Goal: Communication & Community: Participate in discussion

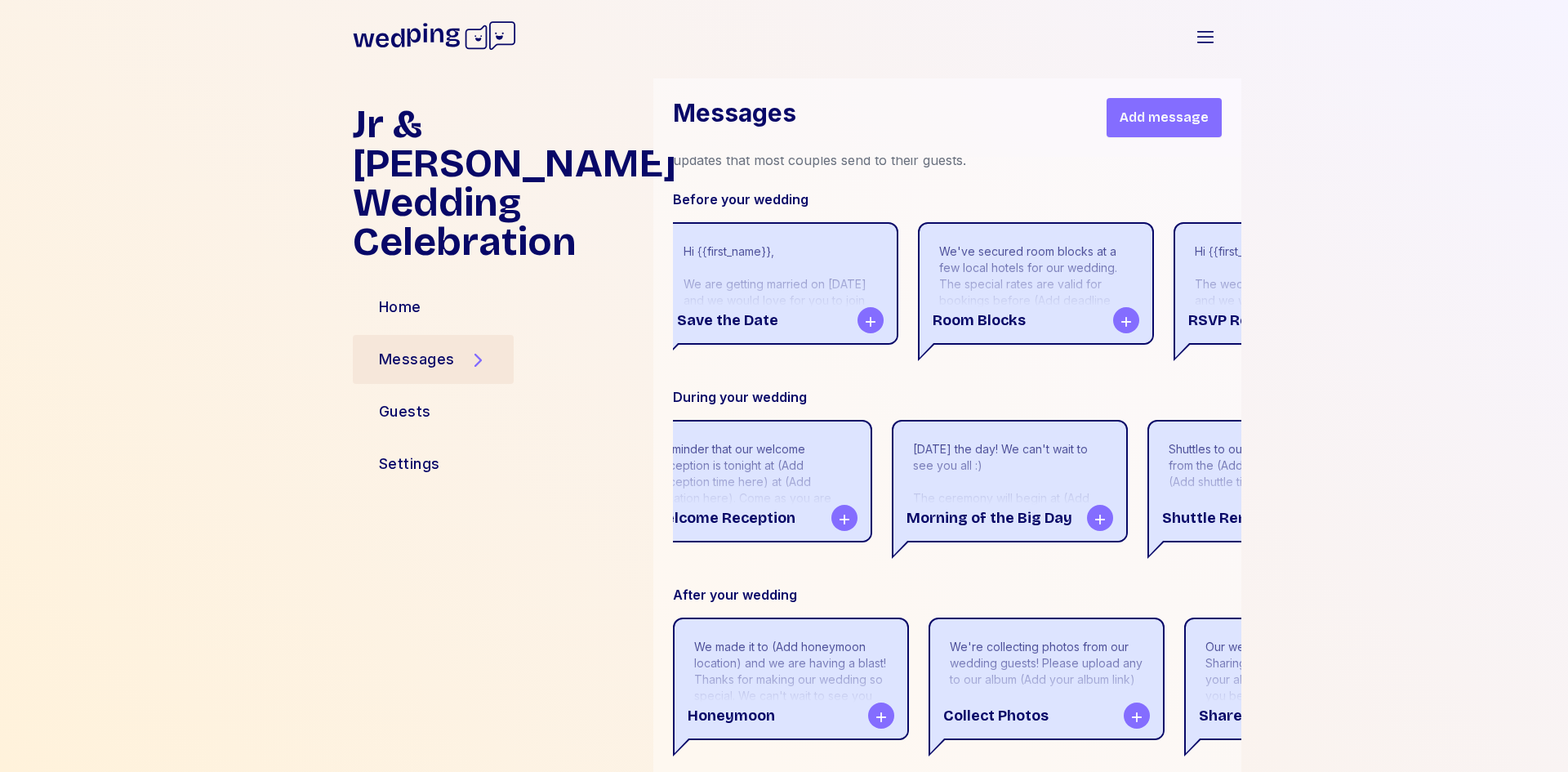
scroll to position [0, 135]
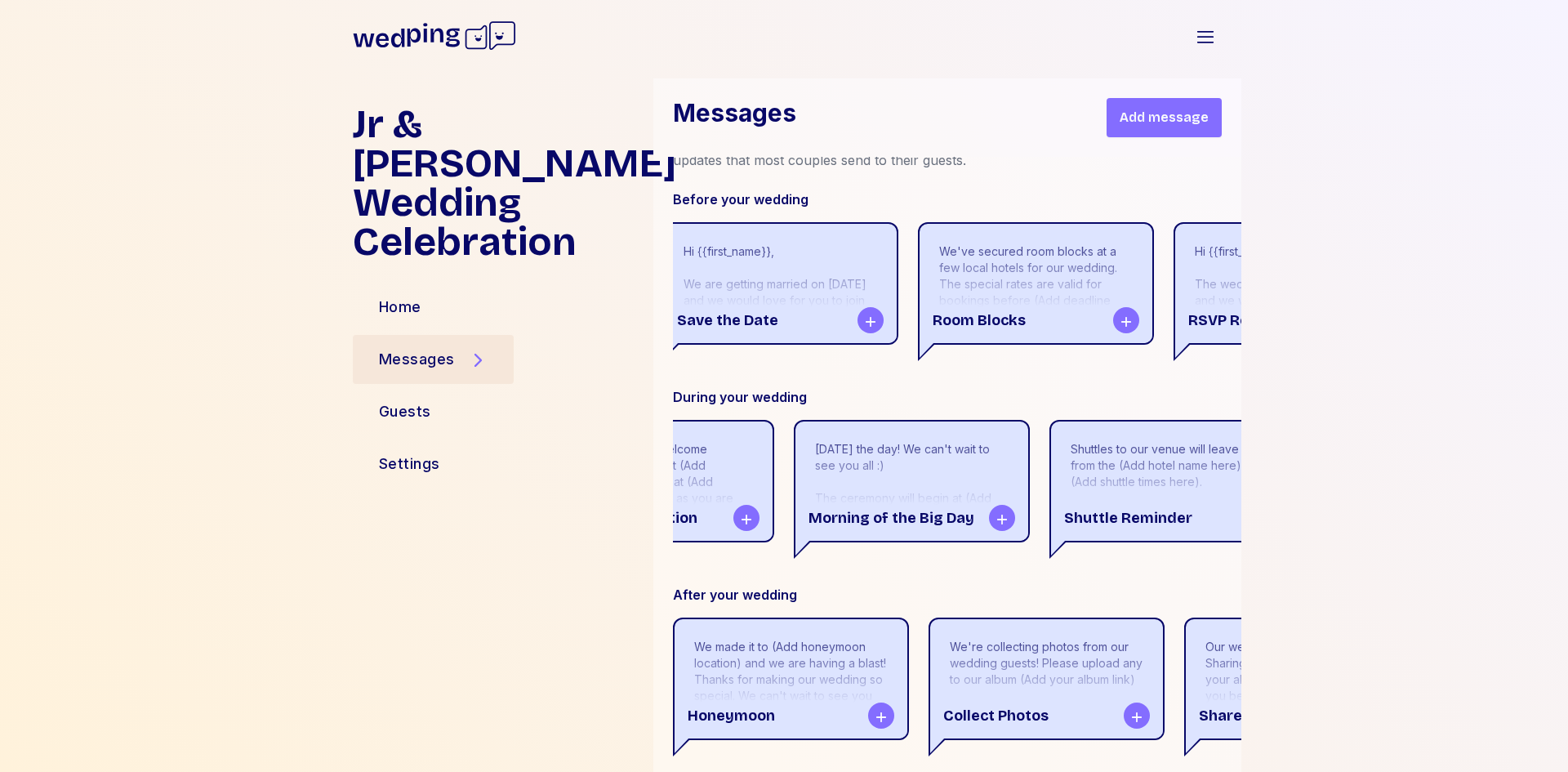
click at [891, 529] on div "[DATE] the day! We can't wait to see you all :) The ceremony will begin at (Add…" at bounding box center [912, 531] width 193 height 180
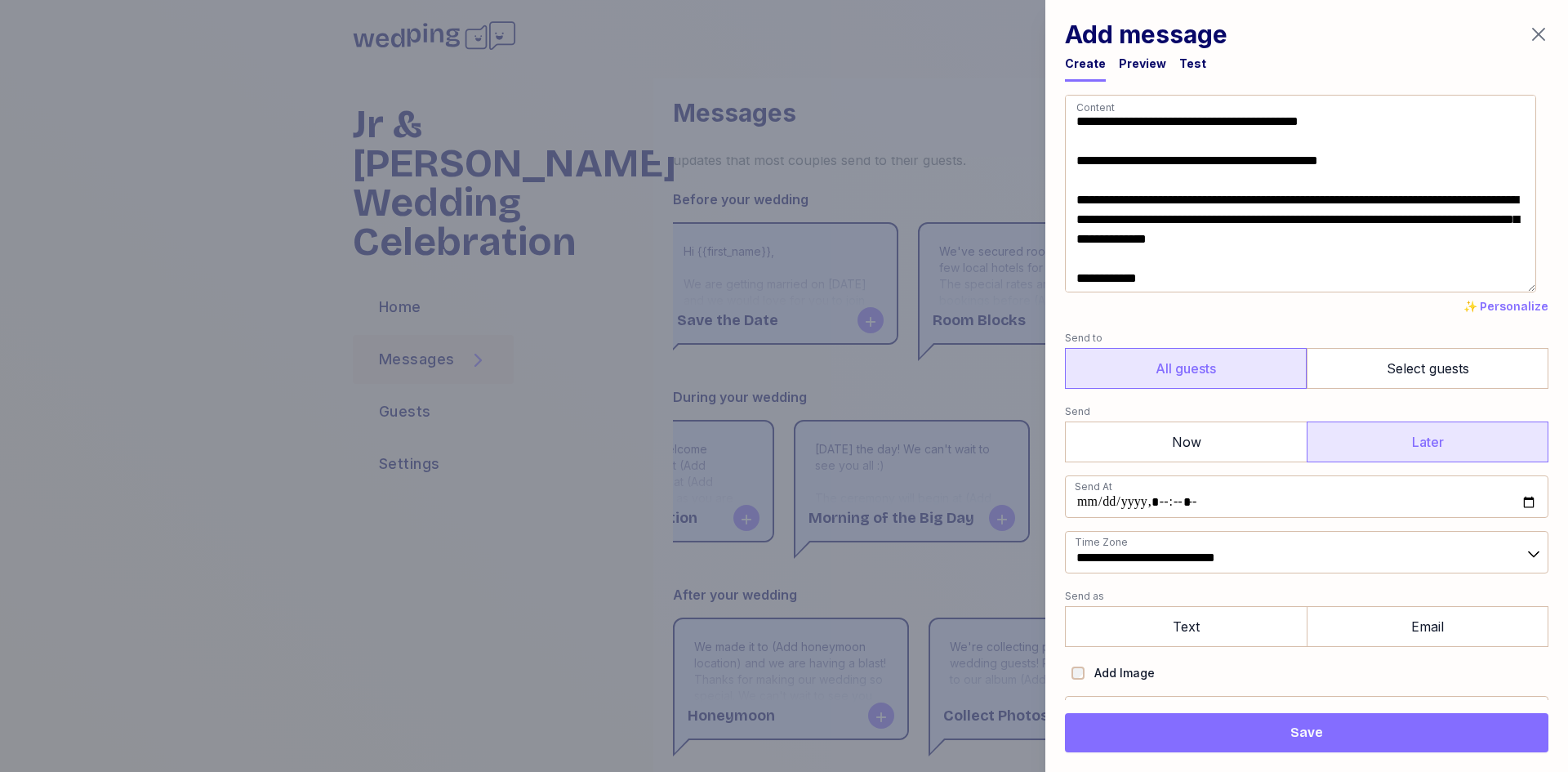
click at [1536, 37] on icon "button" at bounding box center [1539, 34] width 20 height 20
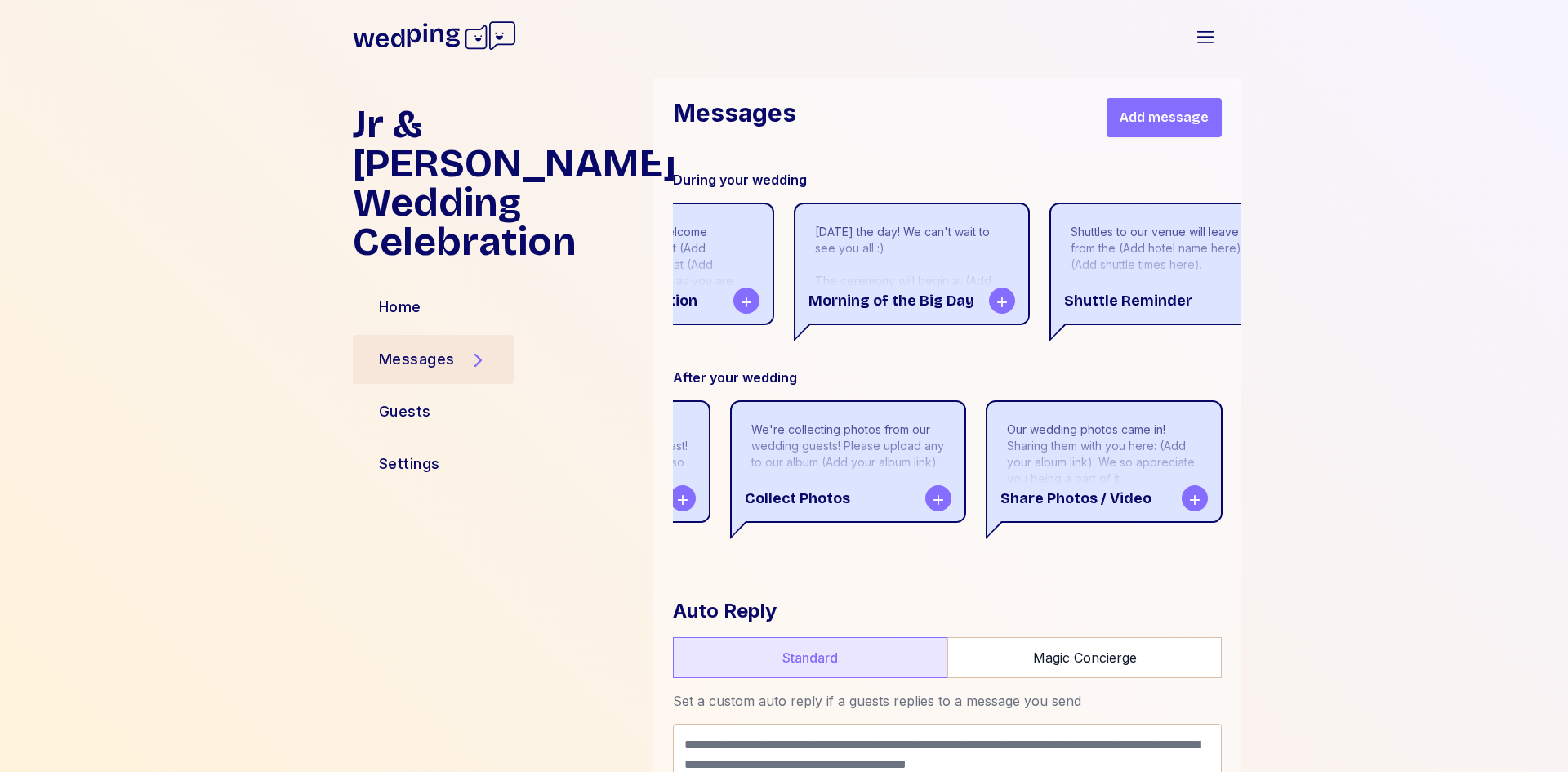
scroll to position [3019, 0]
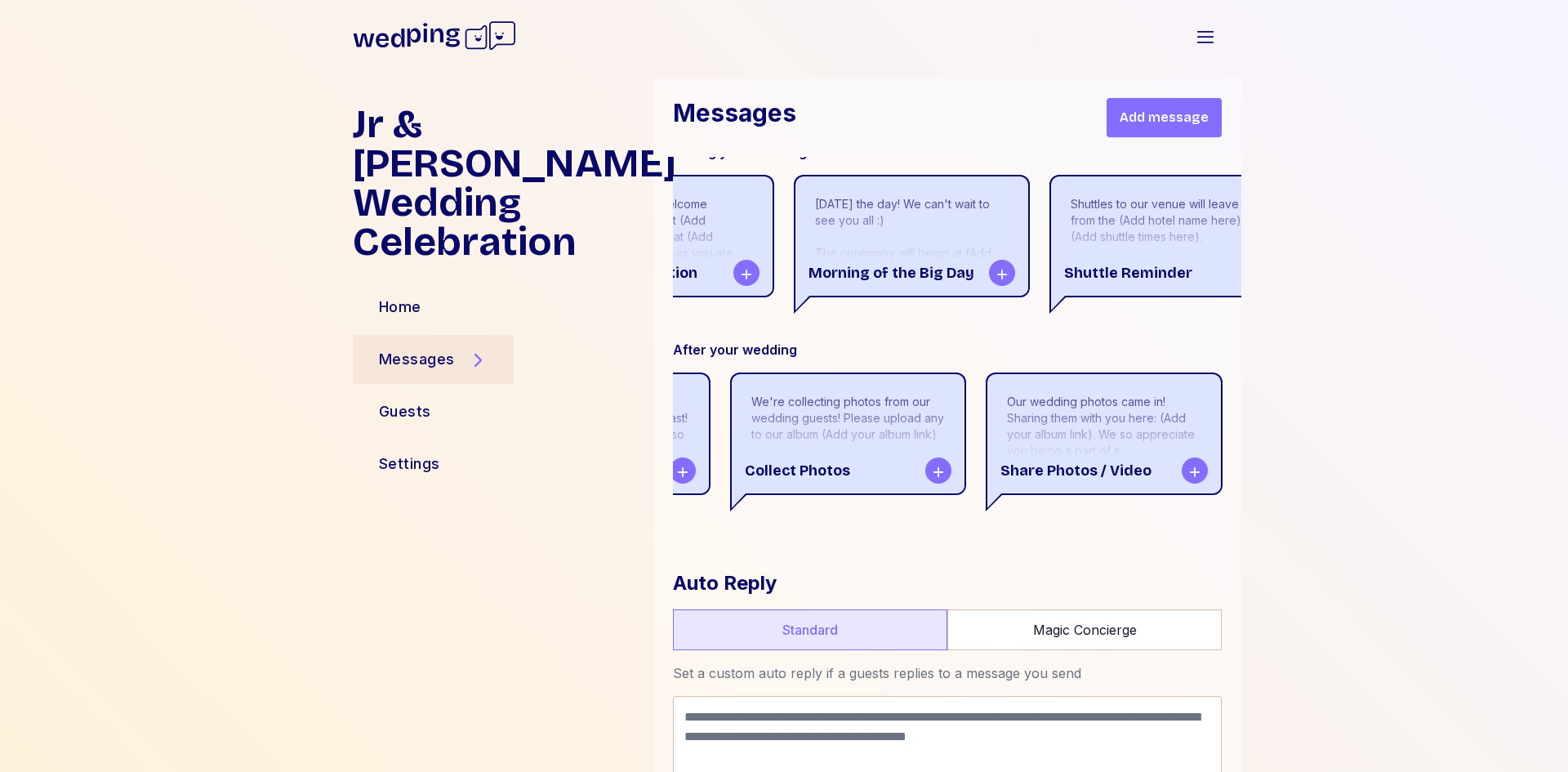
click at [446, 287] on div "Home" at bounding box center [496, 306] width 287 height 39
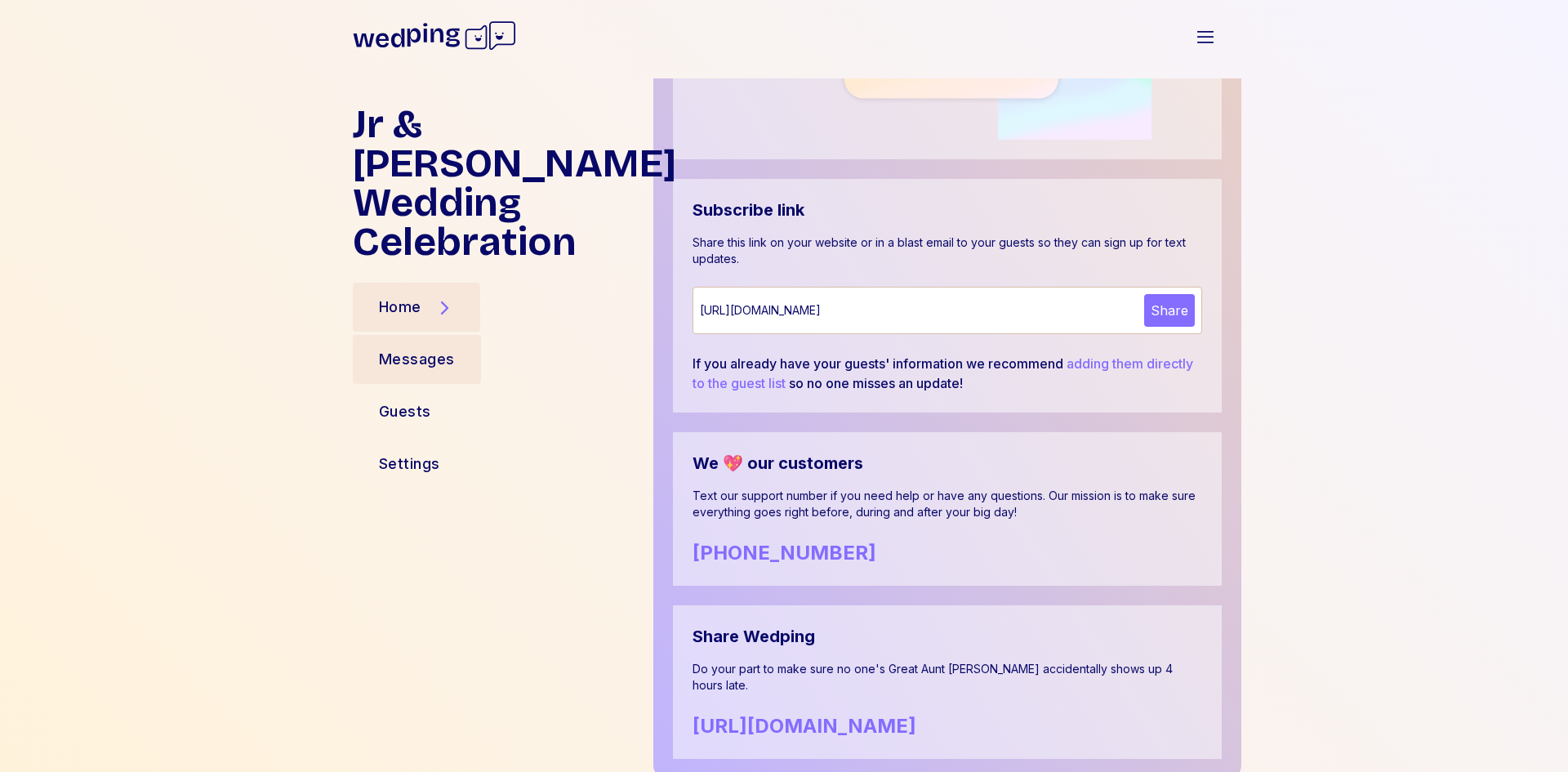
scroll to position [1001, 0]
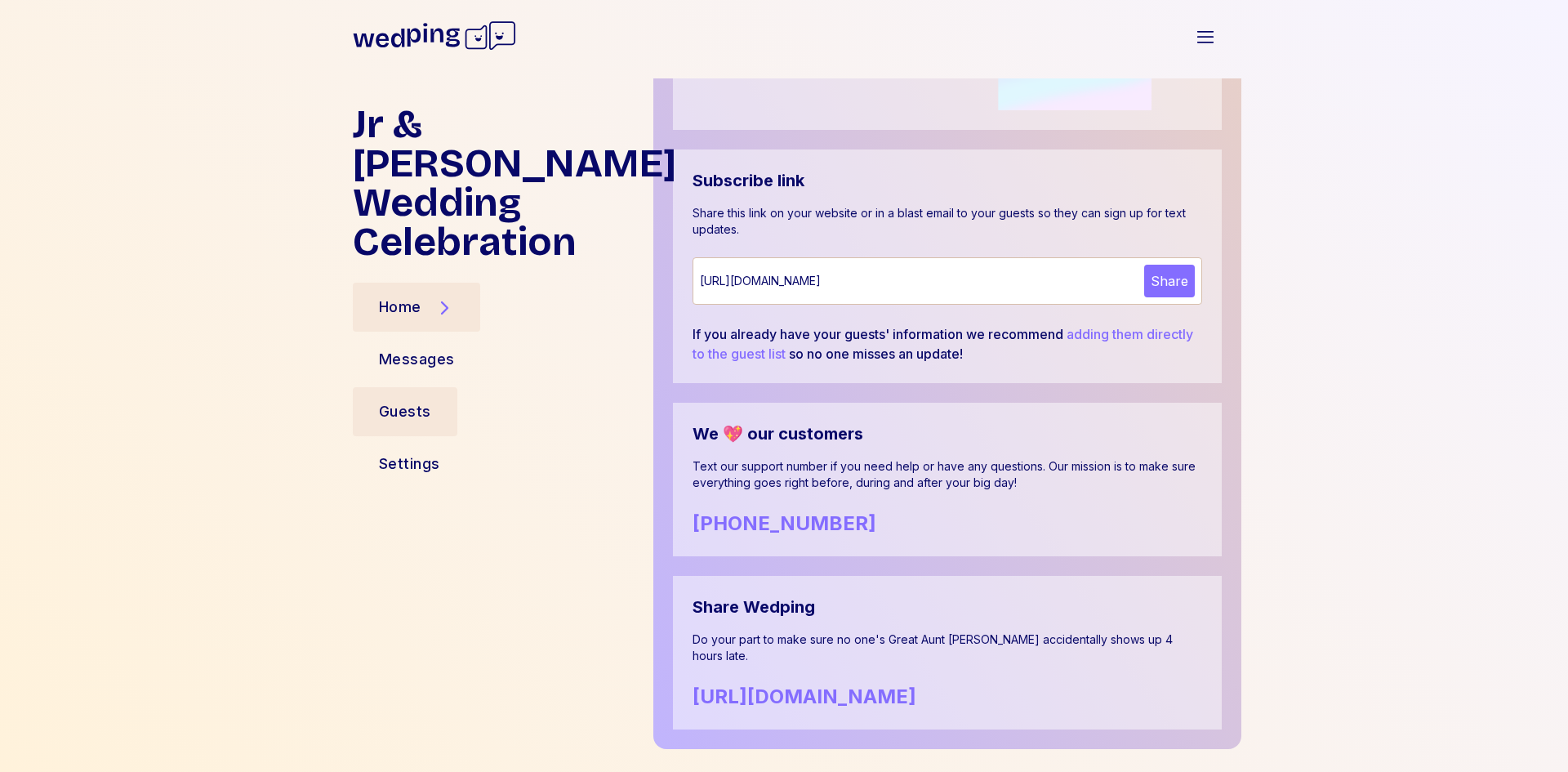
click at [417, 400] on div "Guests" at bounding box center [405, 411] width 53 height 22
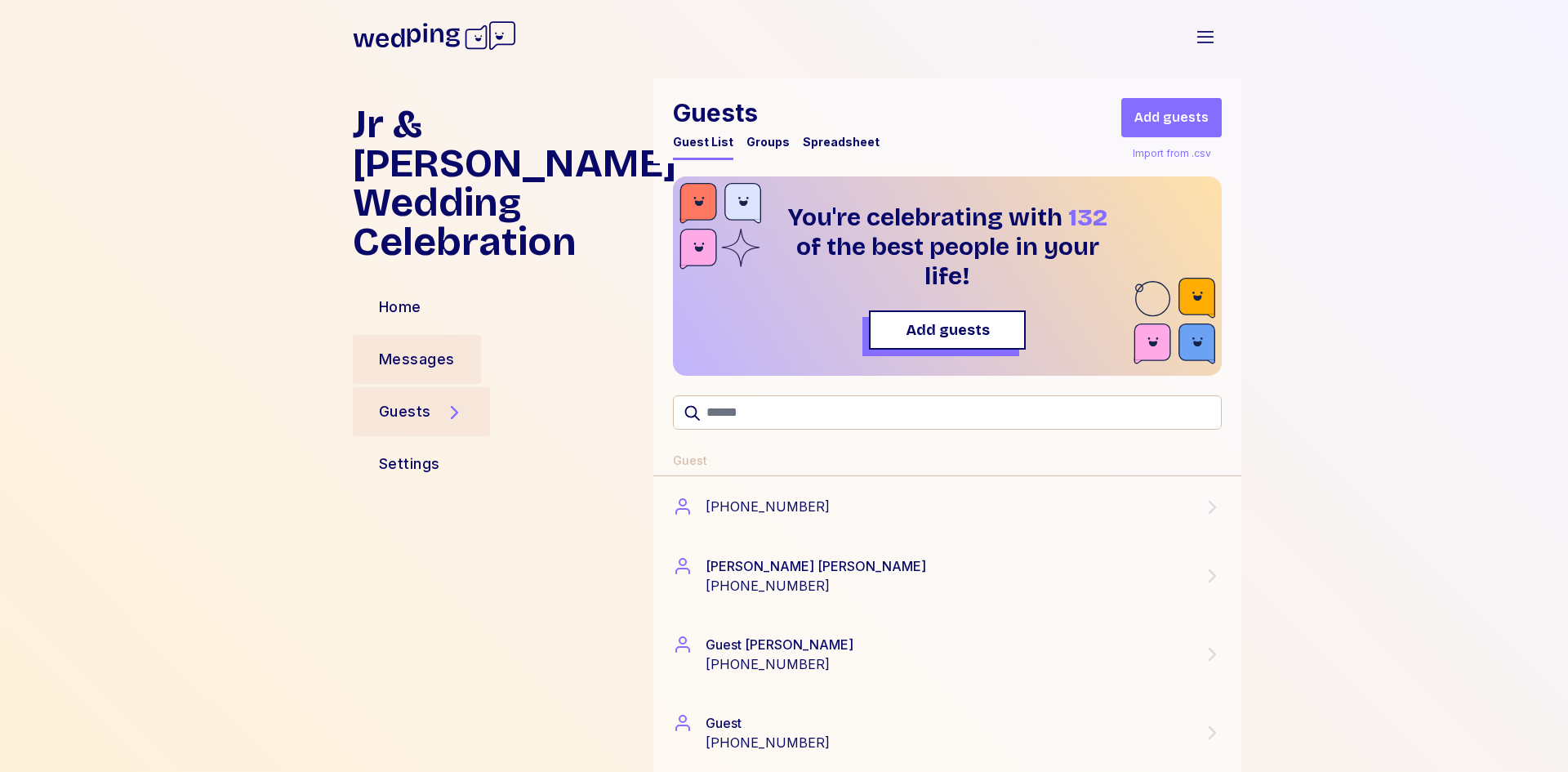
click at [396, 347] on div "Messages" at bounding box center [417, 358] width 76 height 22
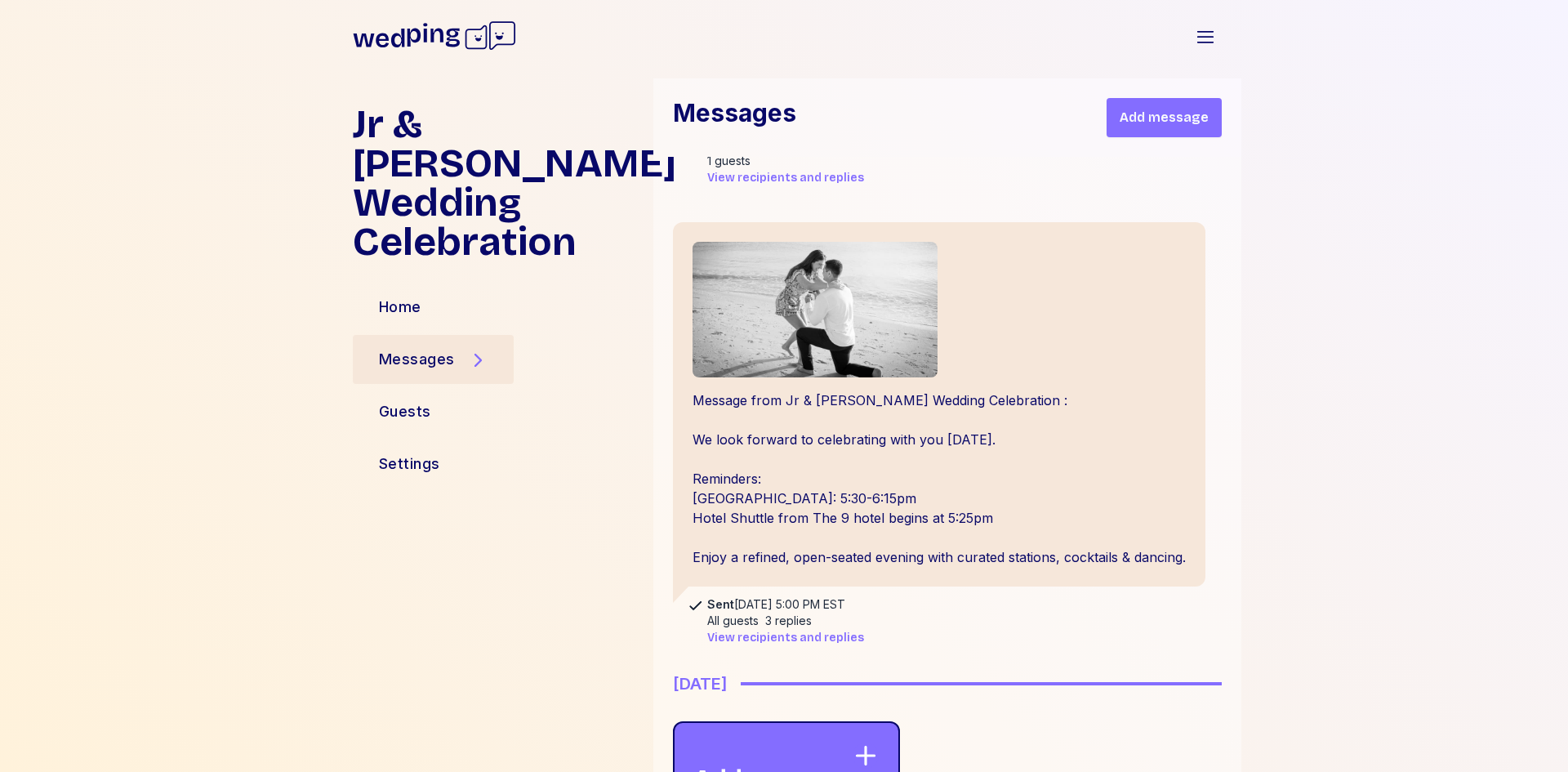
scroll to position [1866, 0]
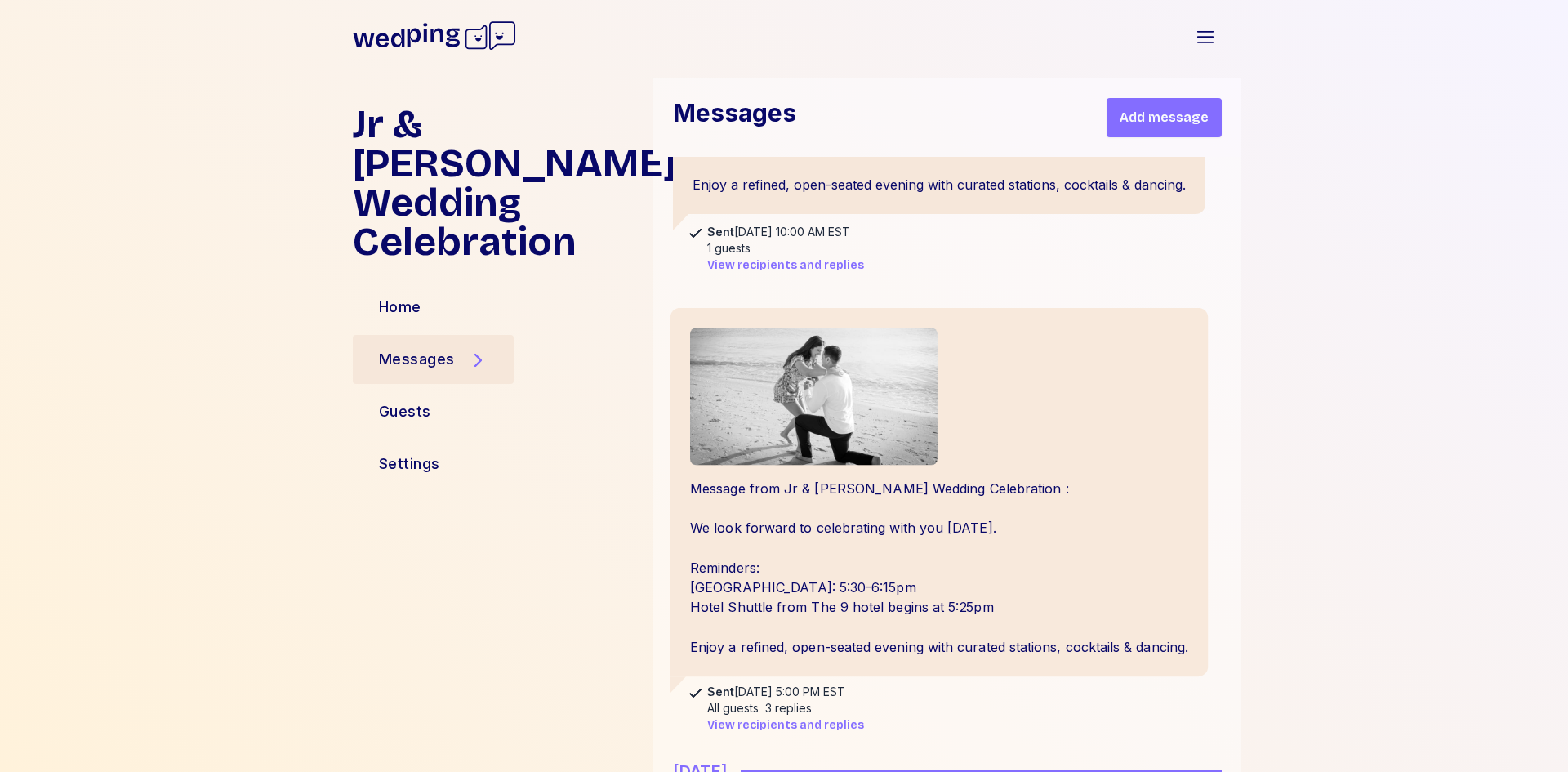
click at [1006, 427] on div "Message from Jr & [PERSON_NAME] Wedding Celebration : We look forward to celebr…" at bounding box center [939, 491] width 538 height 368
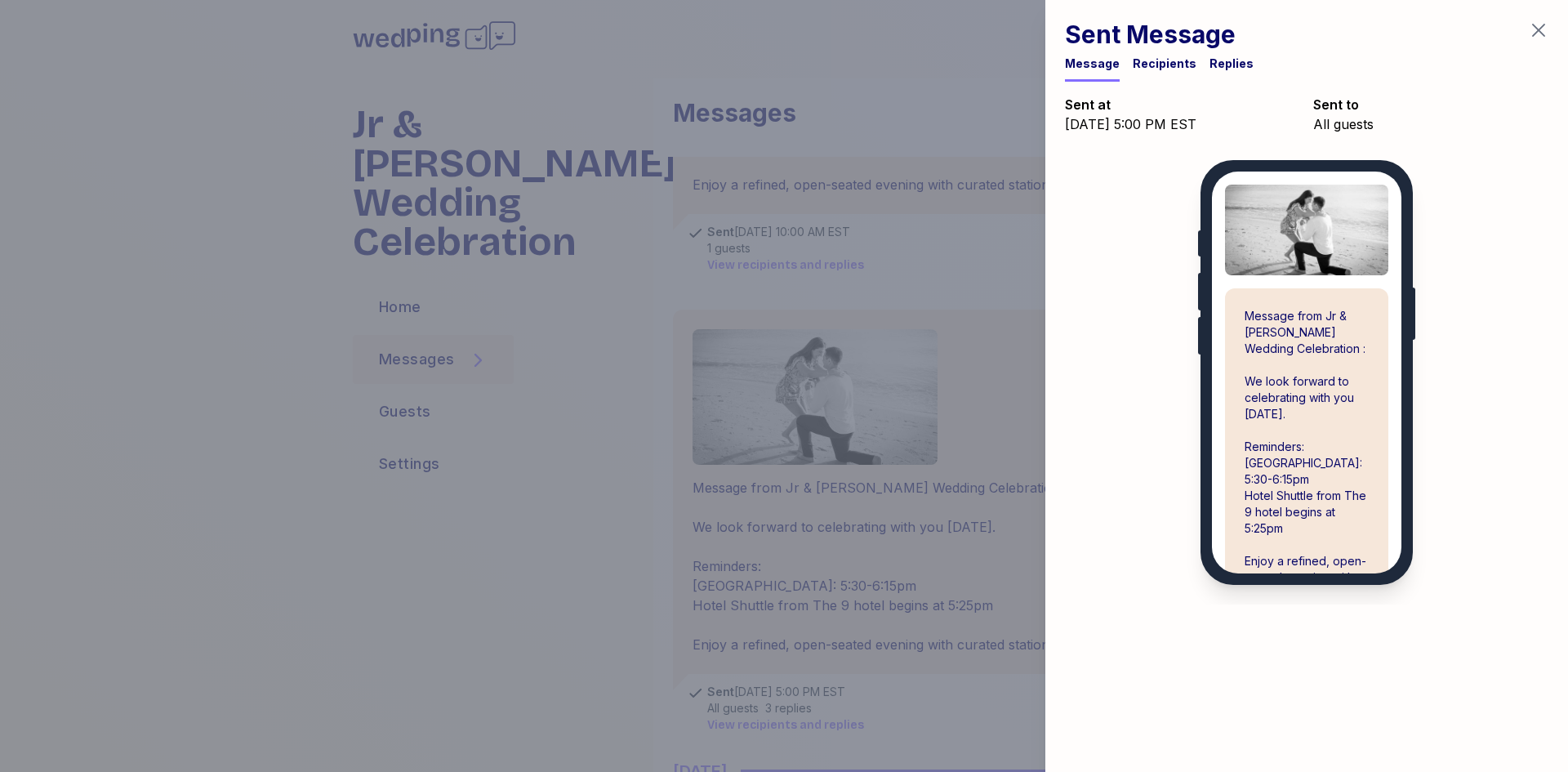
click at [1541, 34] on icon "button" at bounding box center [1539, 30] width 20 height 20
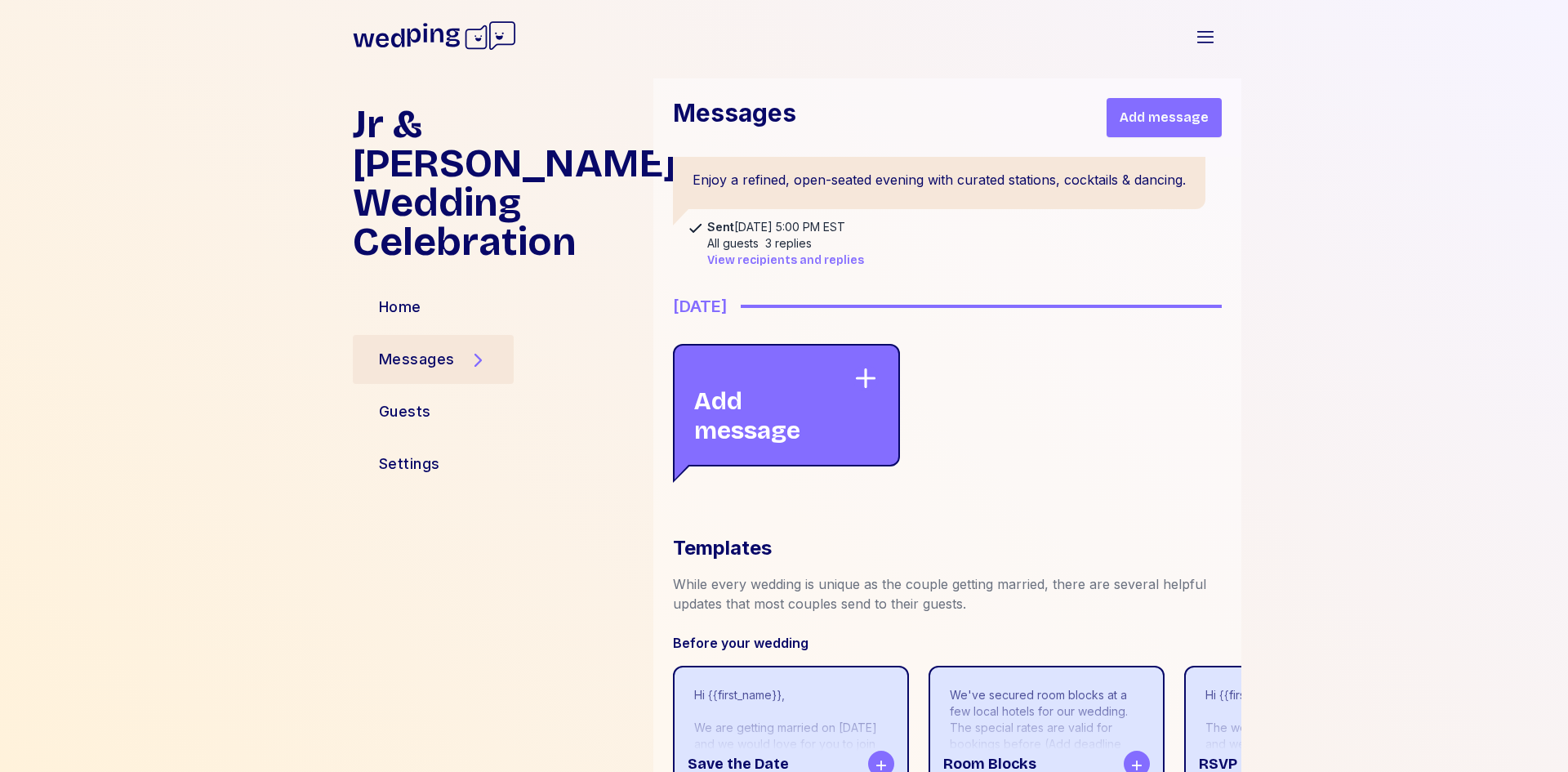
scroll to position [2356, 0]
